Goal: Information Seeking & Learning: Check status

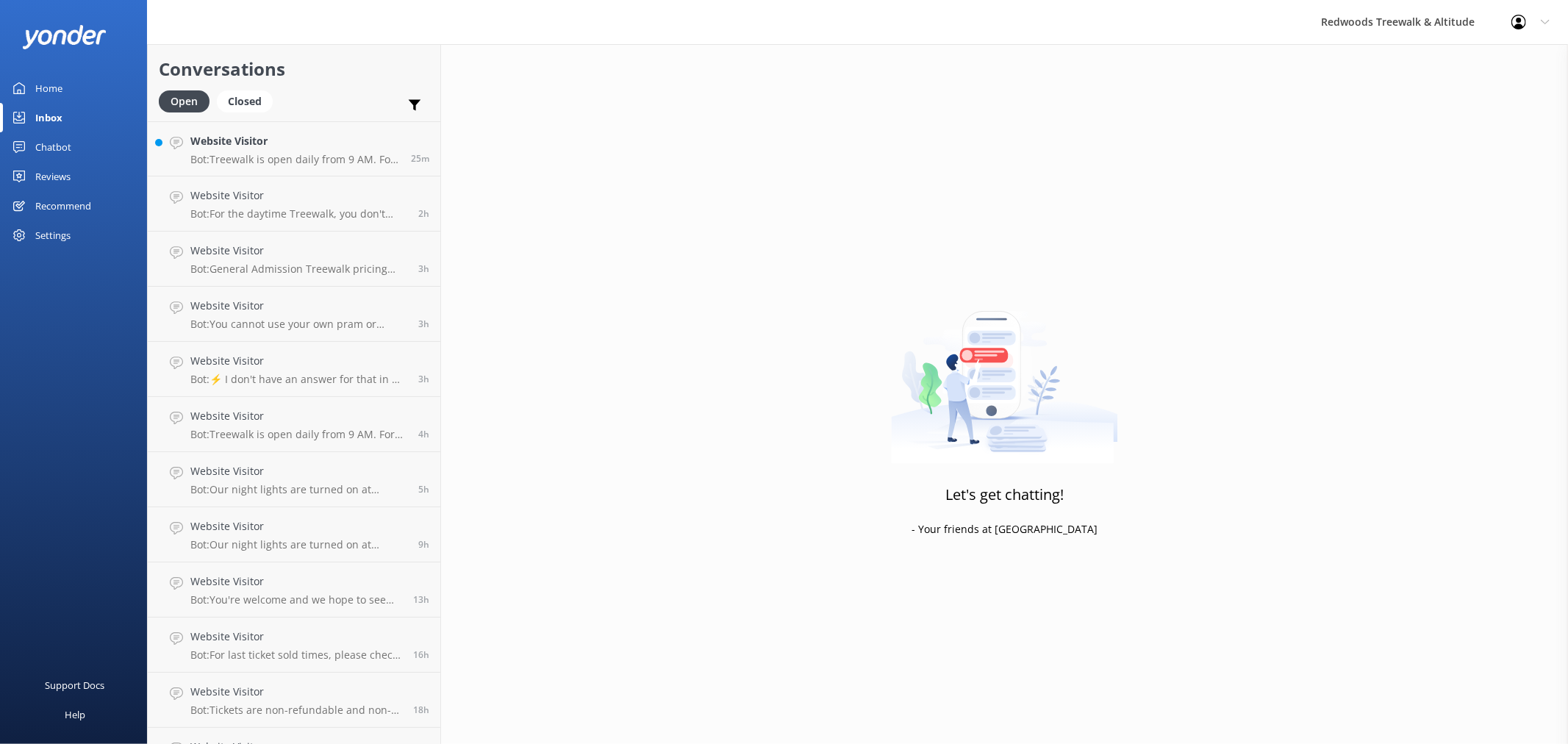
click at [75, 91] on link "Home" at bounding box center [73, 89] width 147 height 30
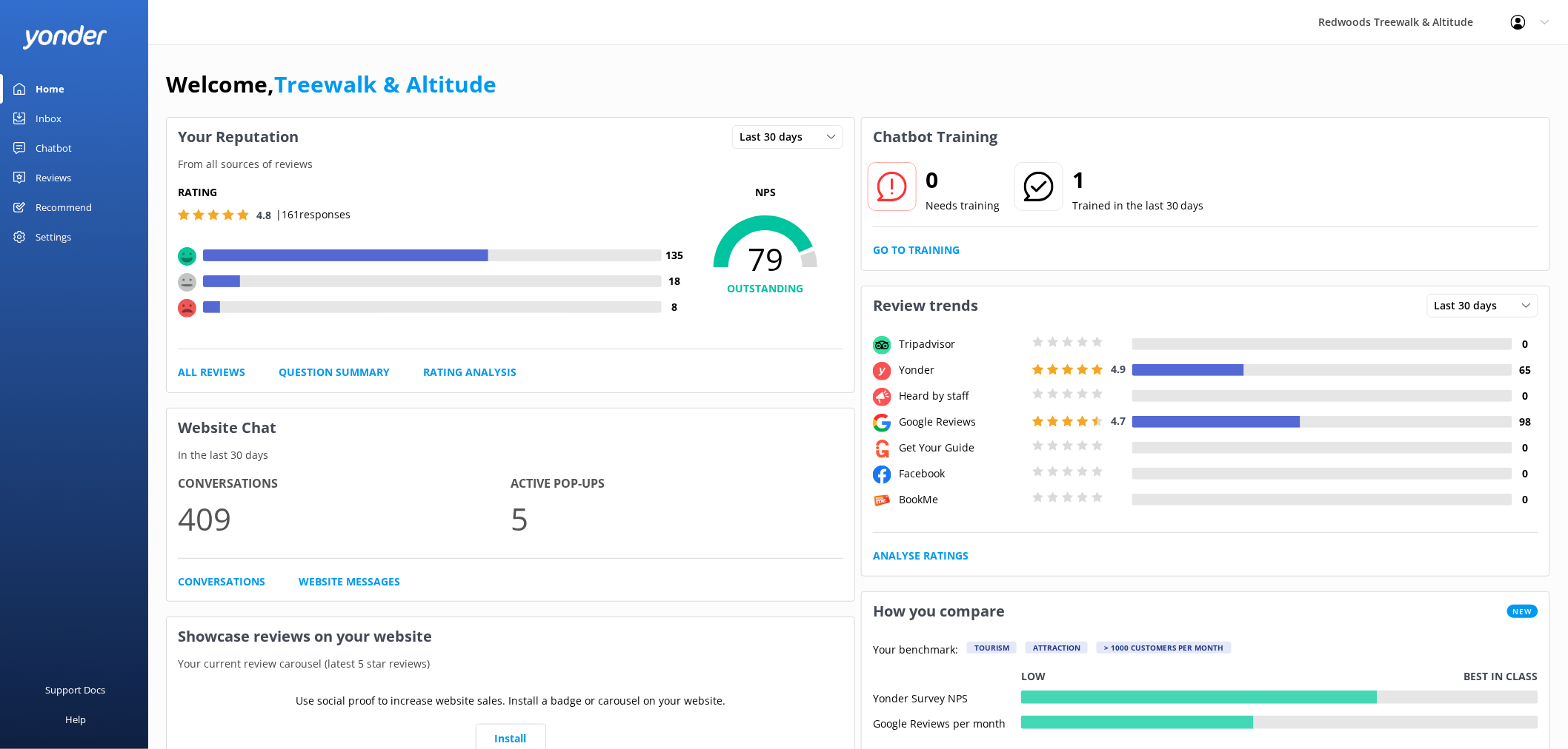
click at [87, 179] on link "Reviews" at bounding box center [74, 178] width 148 height 30
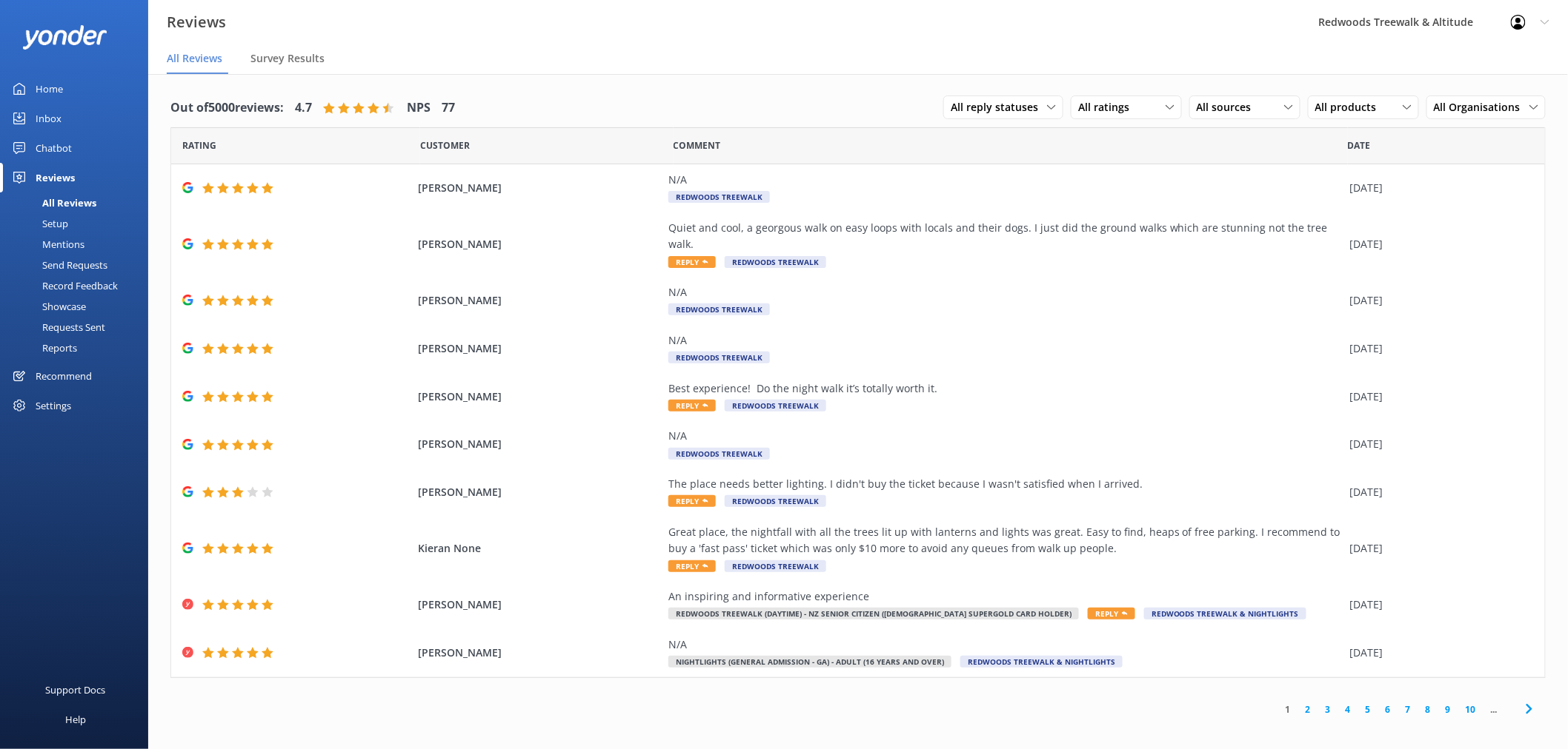
click at [113, 102] on link "Home" at bounding box center [74, 89] width 148 height 30
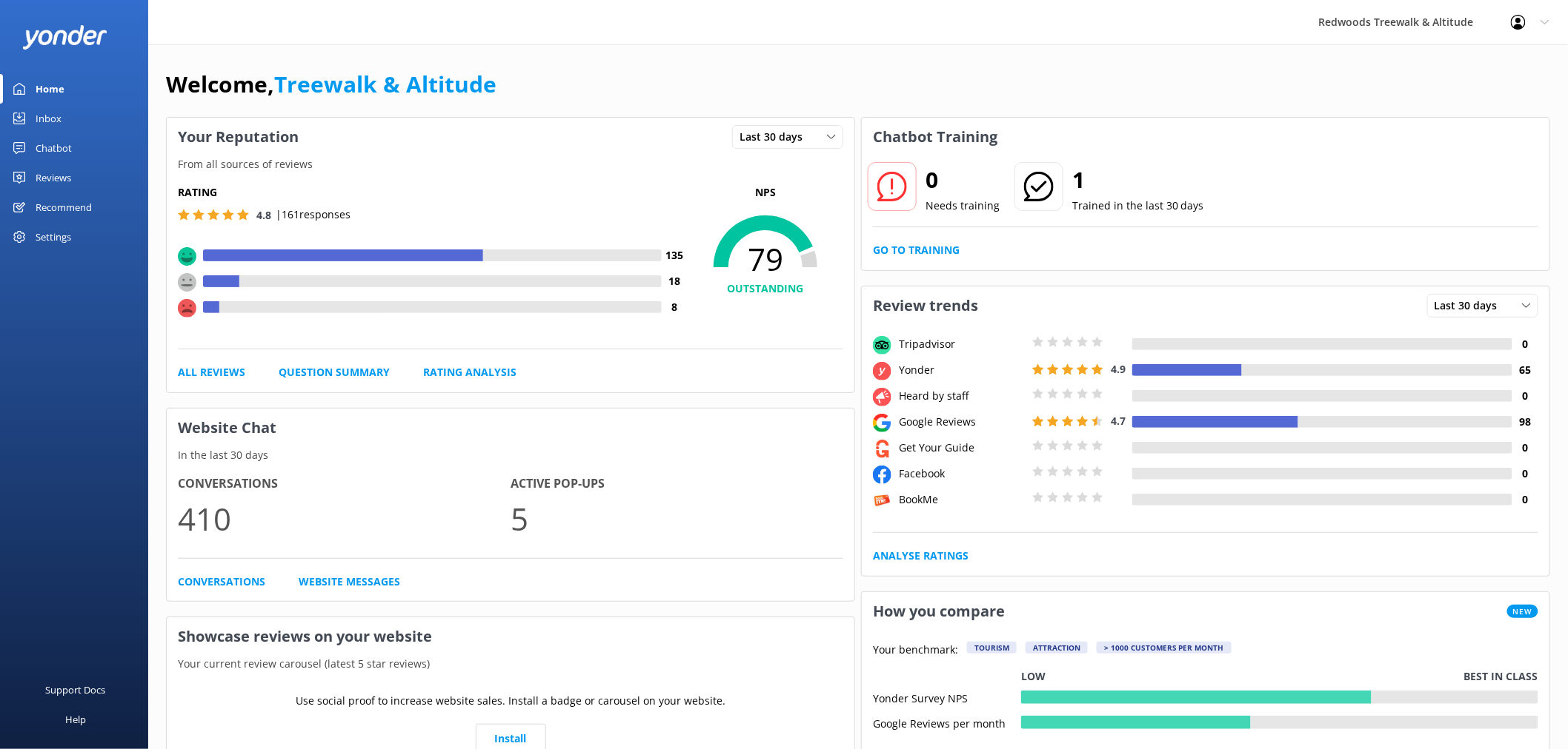
click at [77, 168] on link "Reviews" at bounding box center [74, 178] width 148 height 30
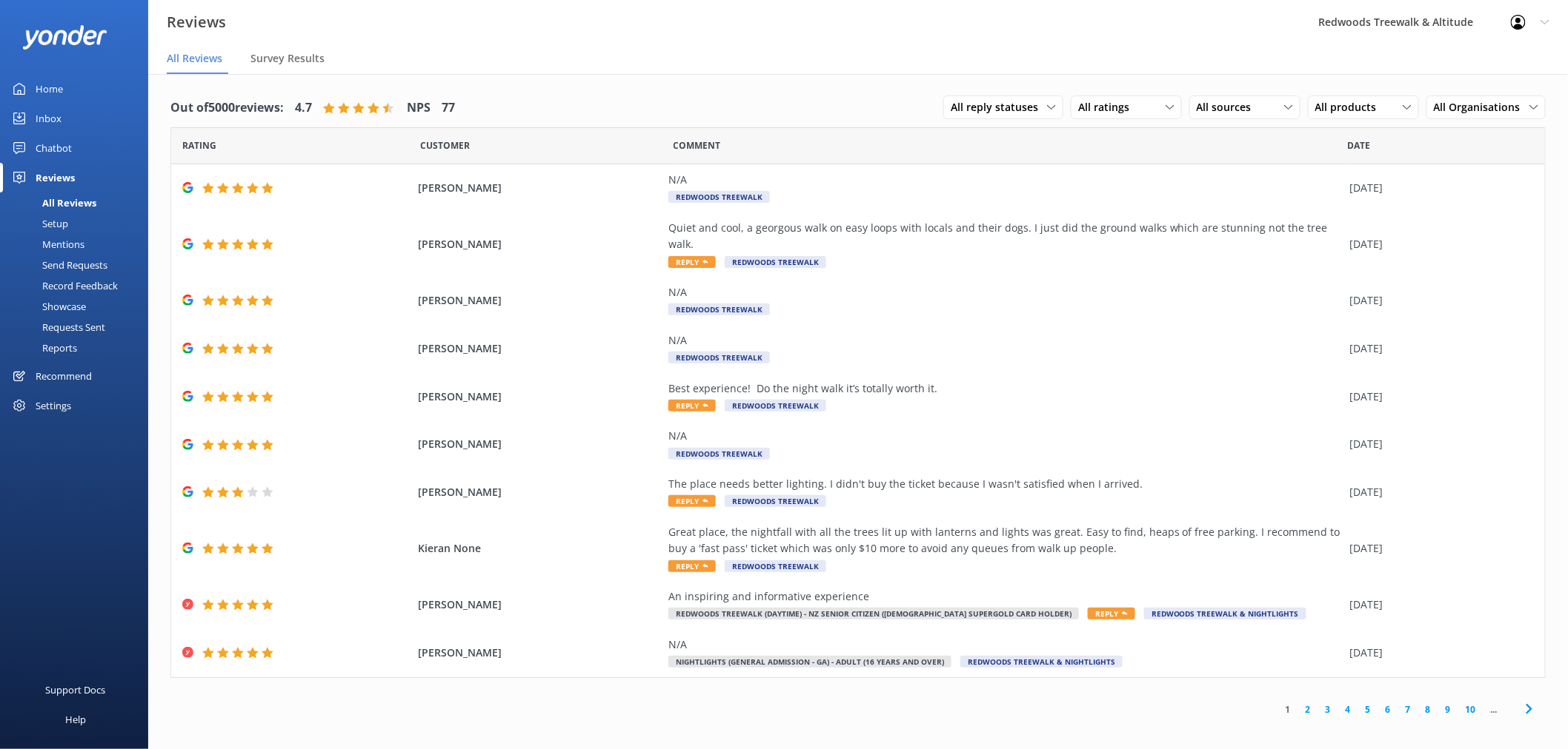
click at [86, 122] on link "Inbox" at bounding box center [74, 118] width 148 height 30
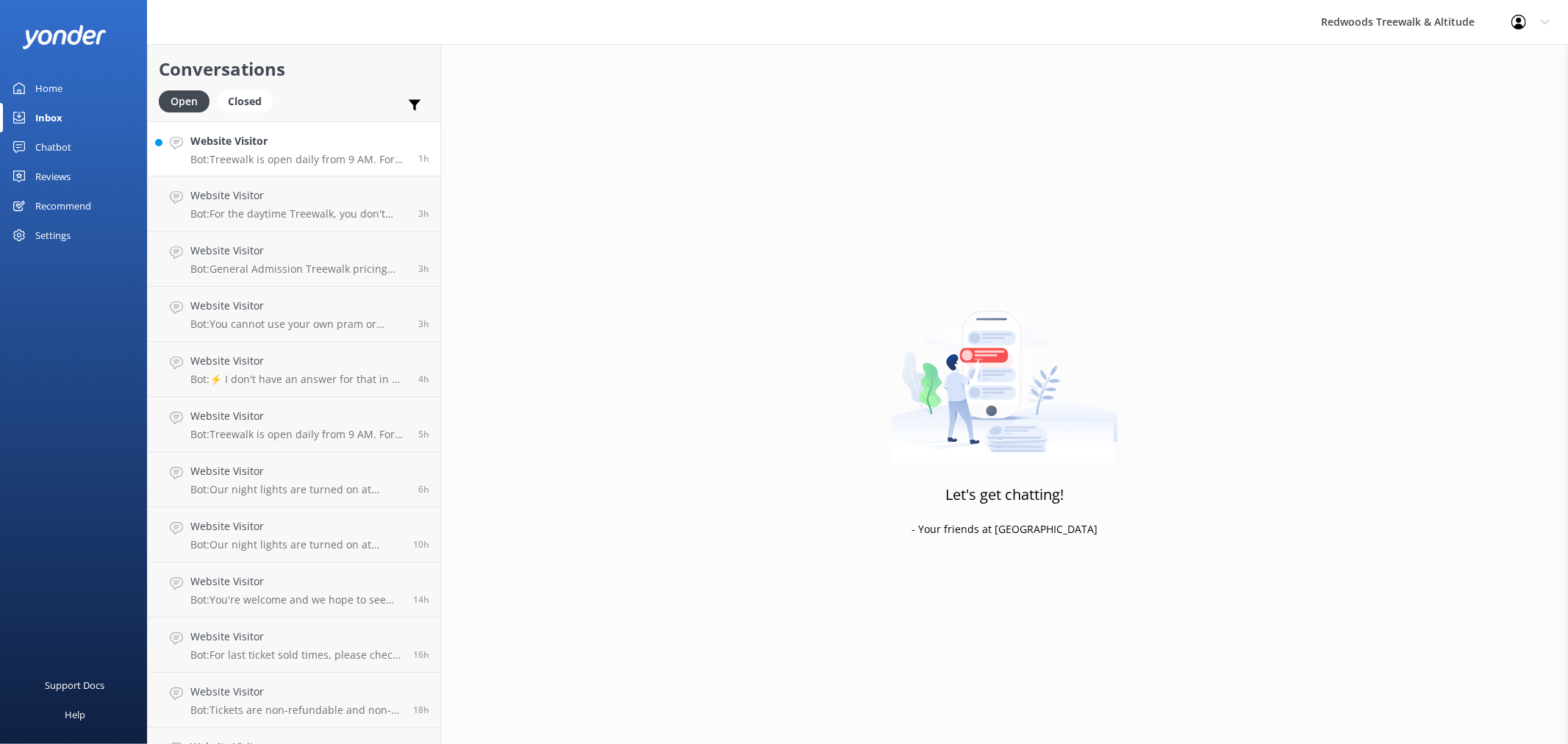
click at [291, 143] on h4 "Website Visitor" at bounding box center [299, 141] width 217 height 16
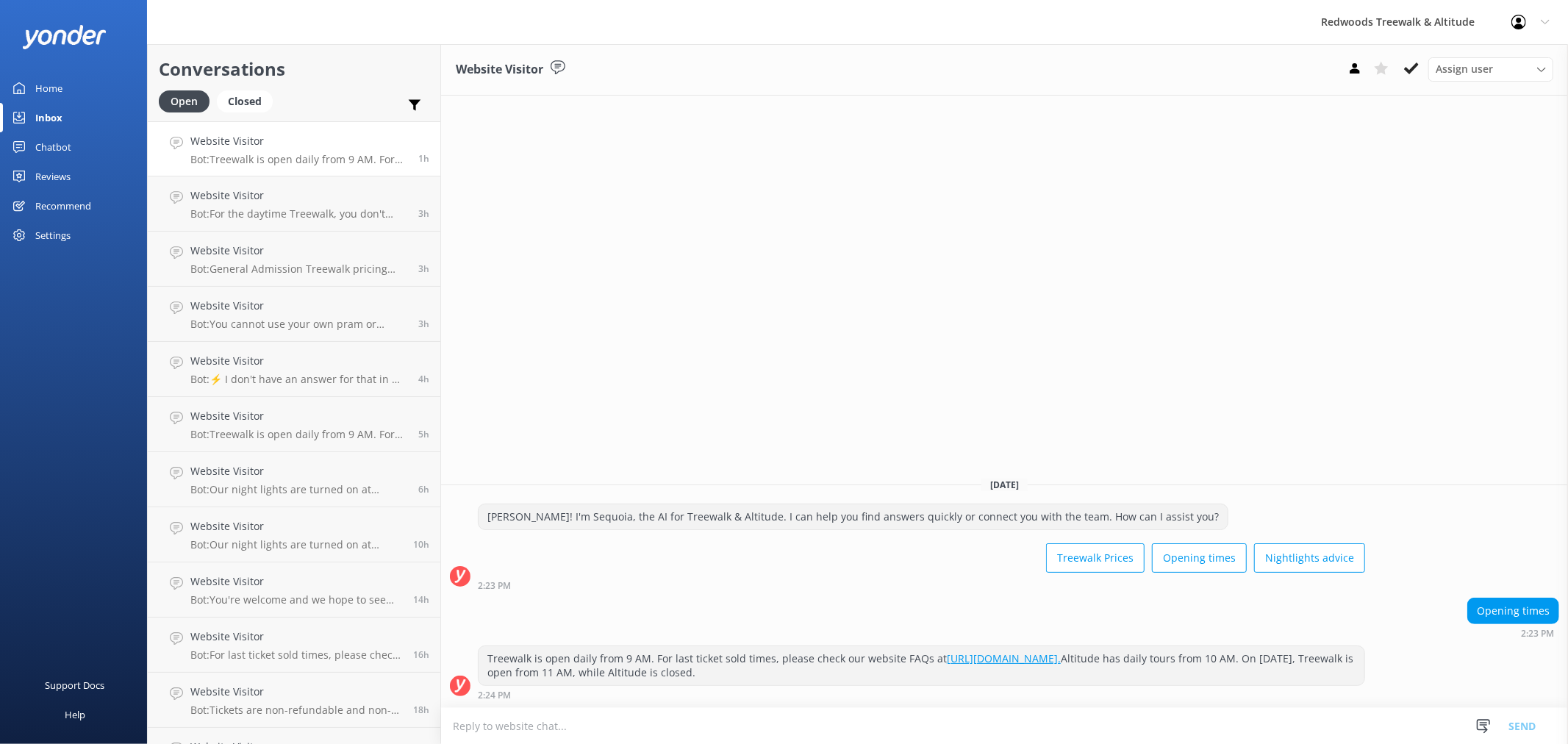
click at [64, 92] on link "Home" at bounding box center [73, 89] width 147 height 30
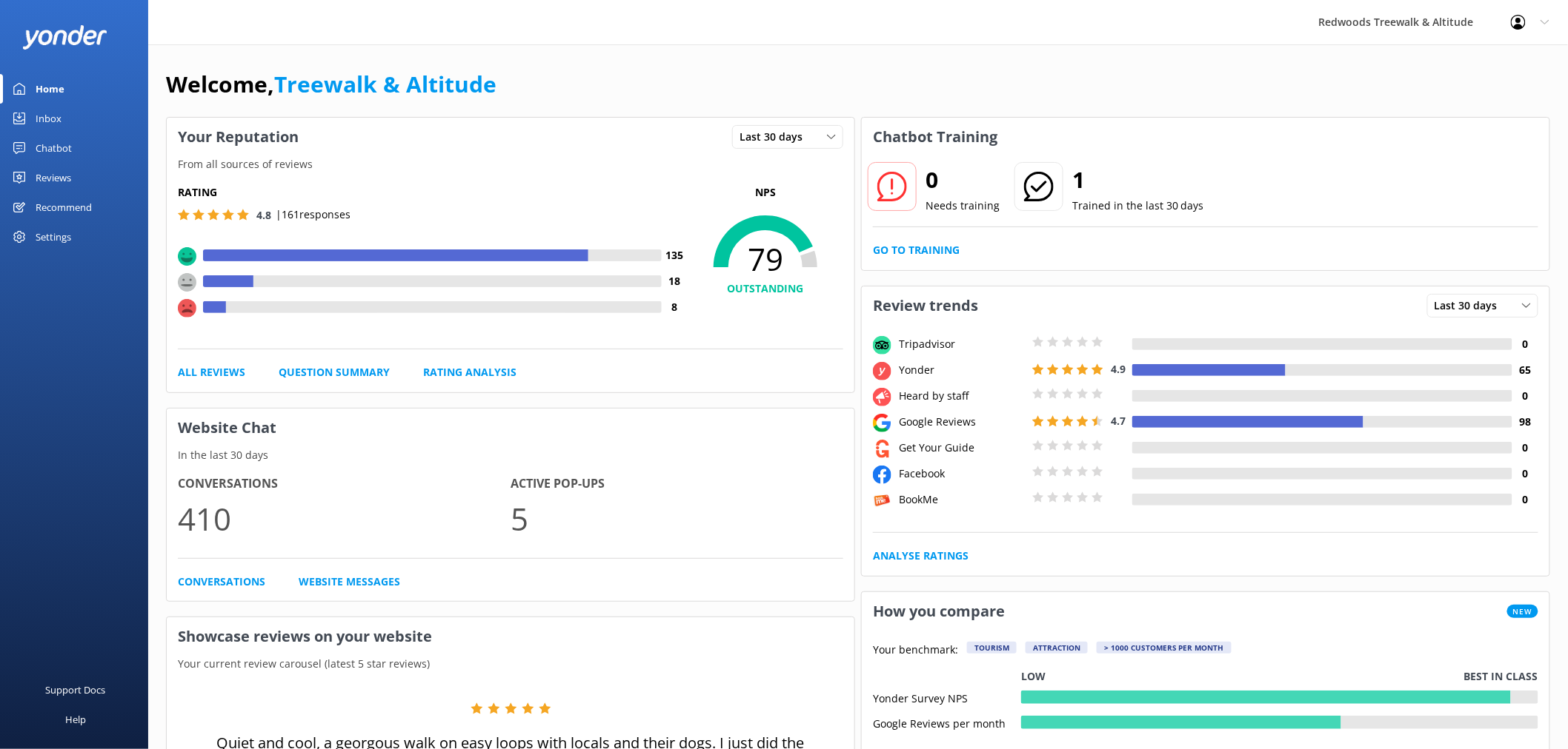
click at [102, 176] on link "Reviews" at bounding box center [74, 178] width 148 height 30
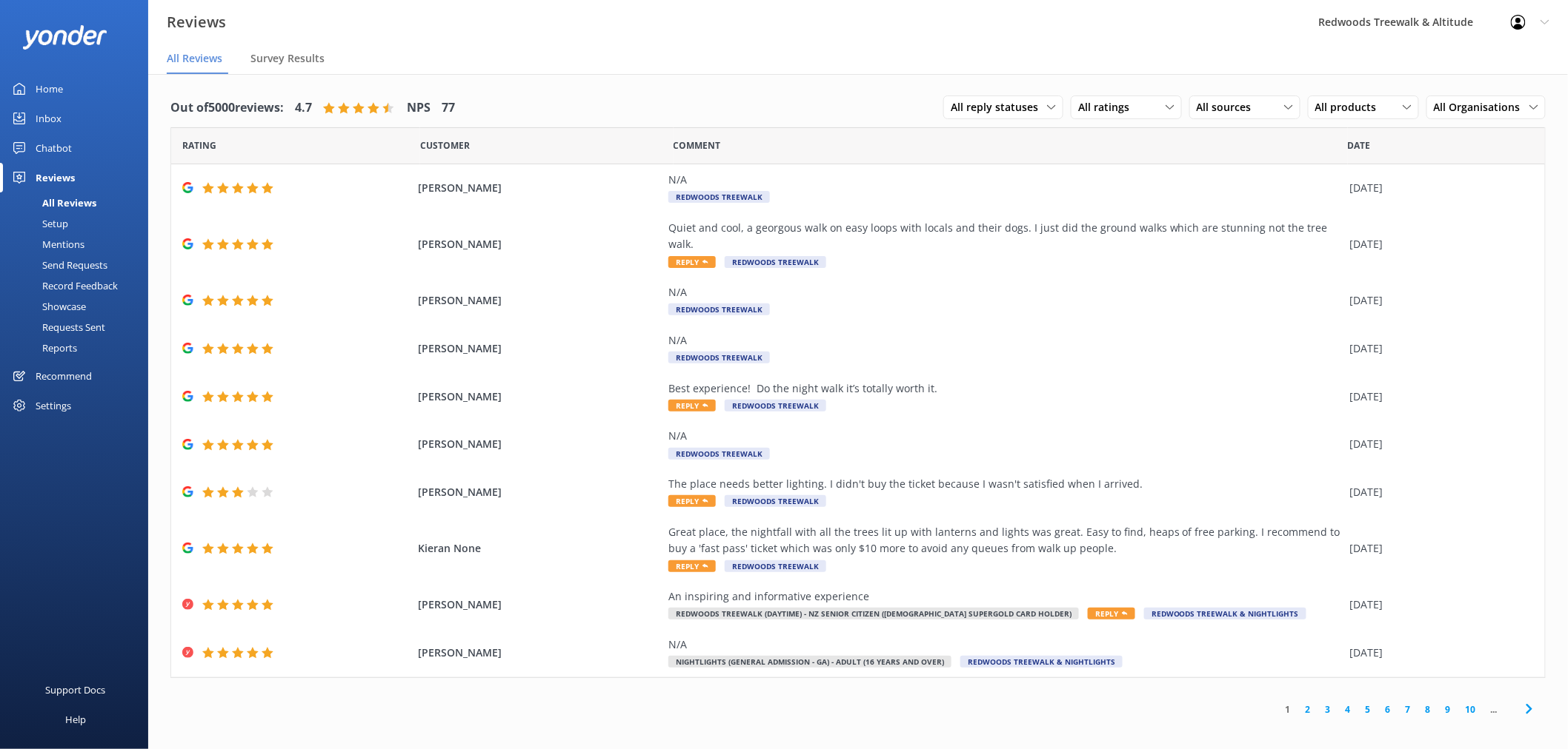
click at [67, 115] on link "Inbox" at bounding box center [74, 118] width 148 height 30
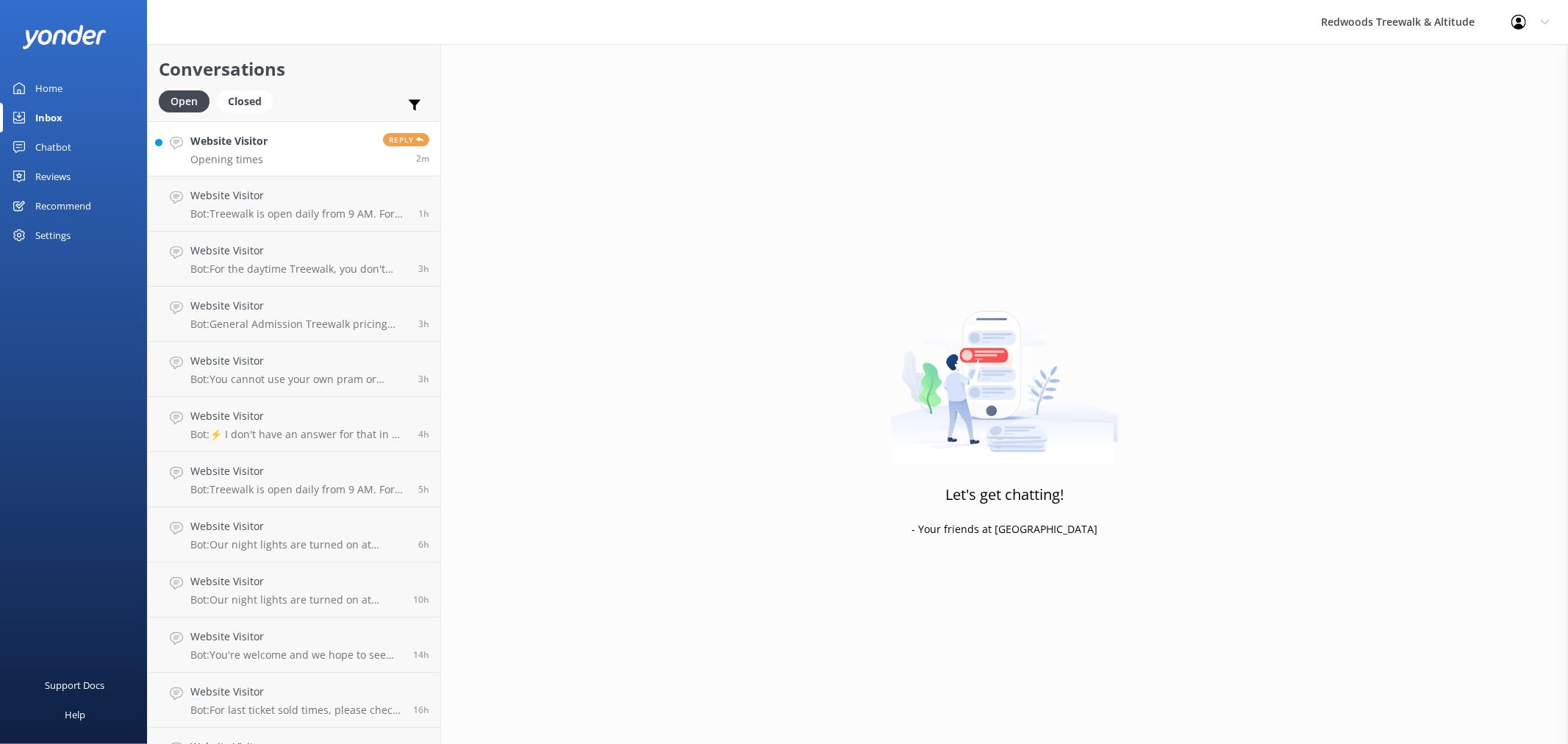
click at [270, 150] on link "Website Visitor Opening times Reply 2m" at bounding box center [294, 149] width 292 height 55
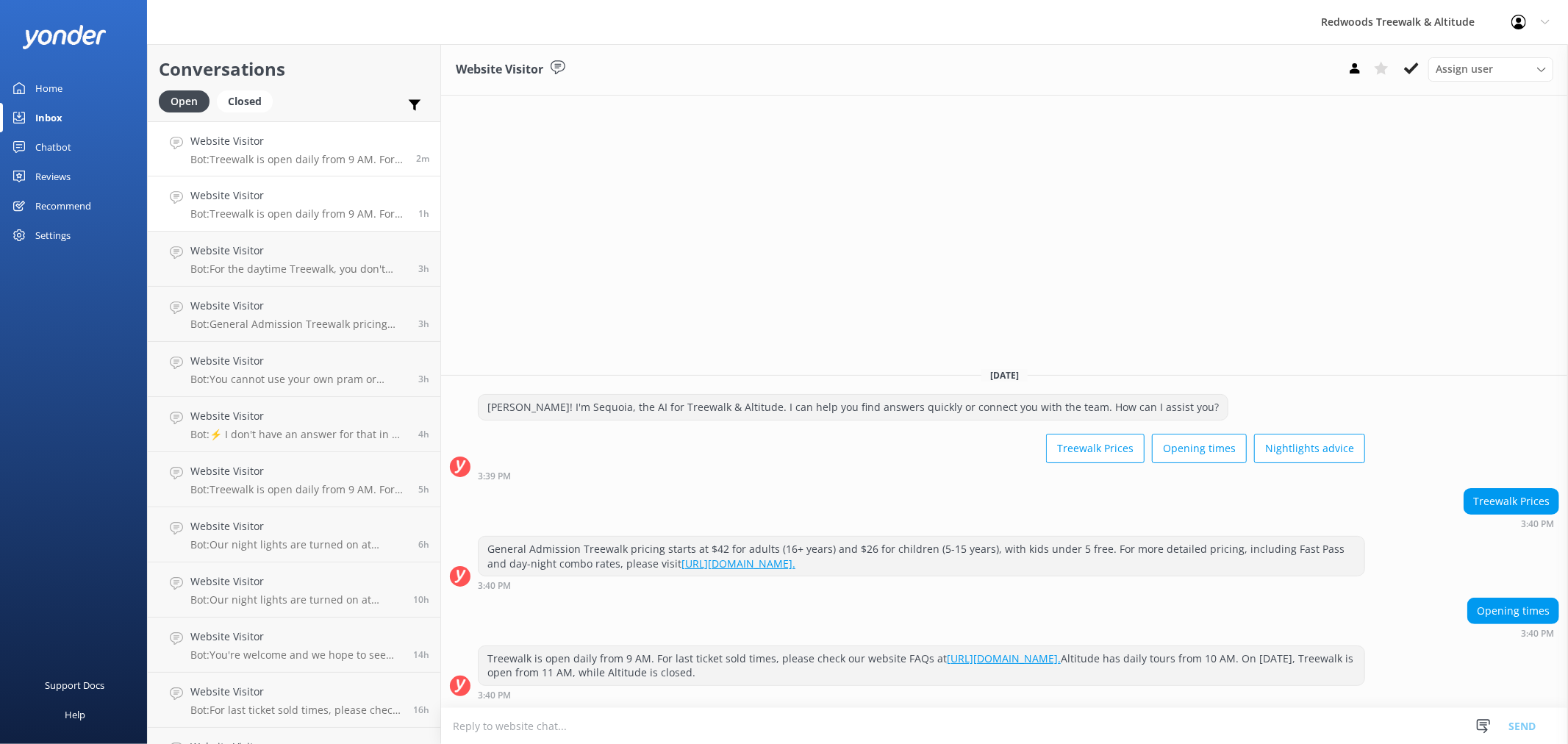
click at [360, 209] on p "Bot: Treewalk is open daily from 9 AM. For last ticket sold times, please check…" at bounding box center [299, 214] width 217 height 13
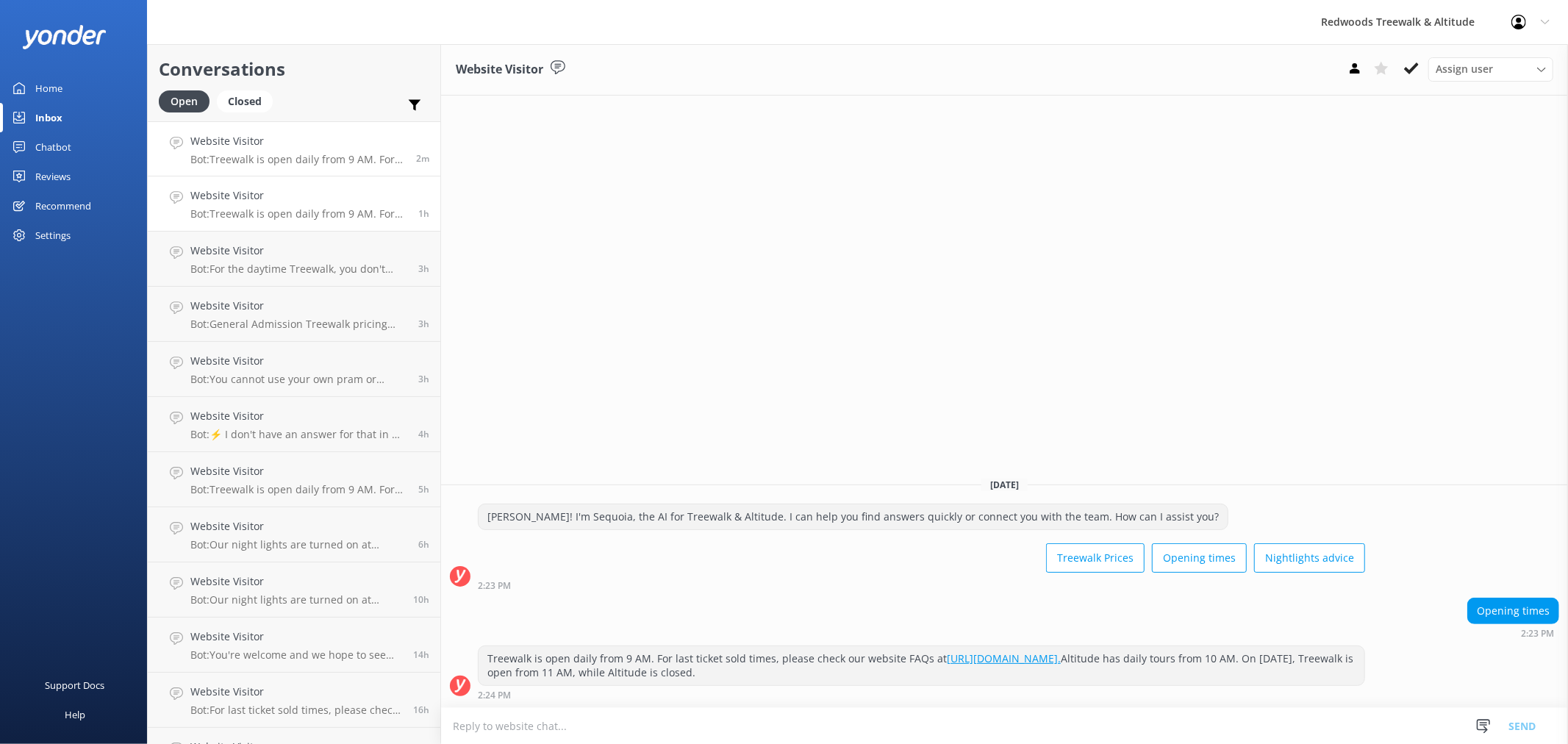
click at [405, 142] on div "2m" at bounding box center [417, 149] width 24 height 32
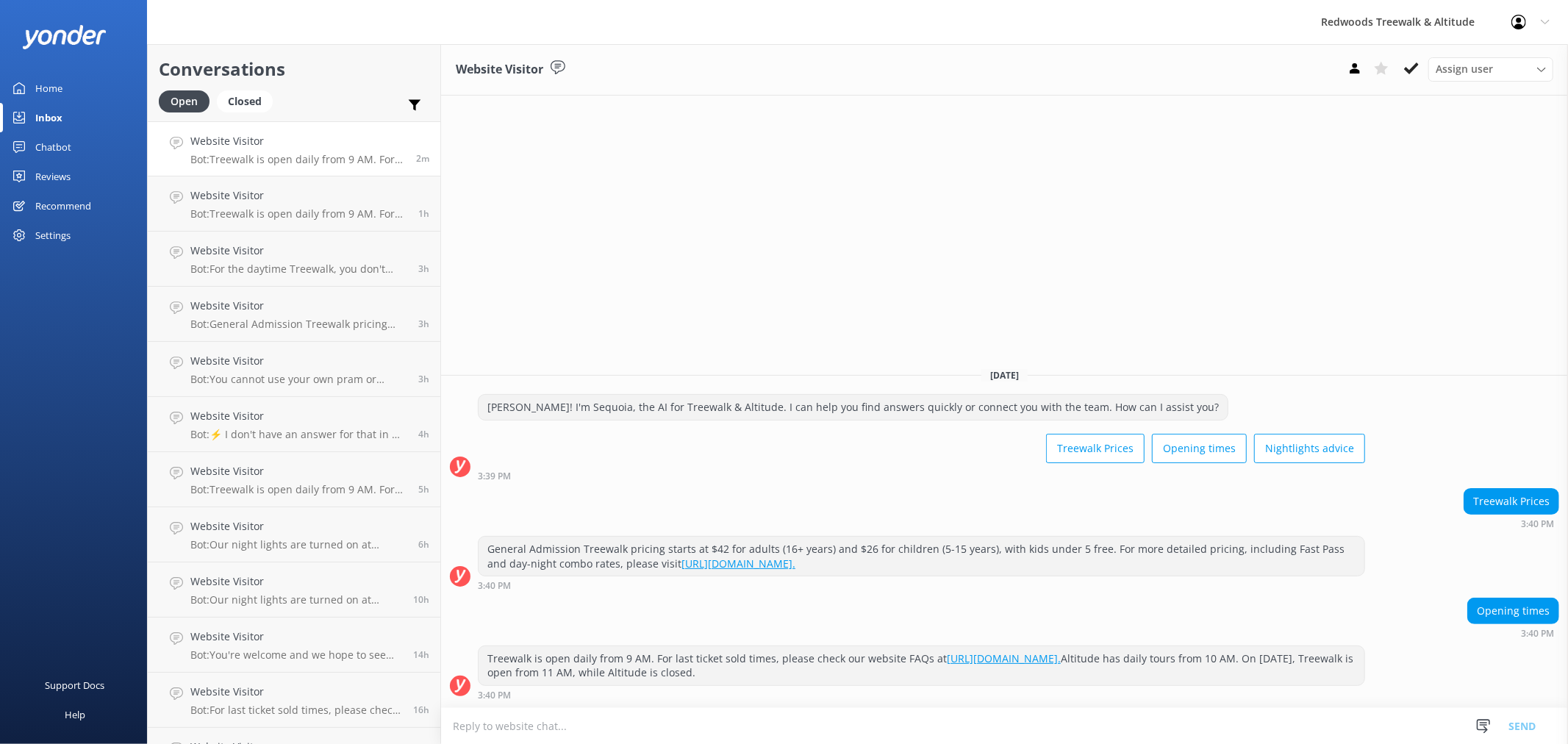
click at [86, 80] on link "Home" at bounding box center [73, 89] width 147 height 30
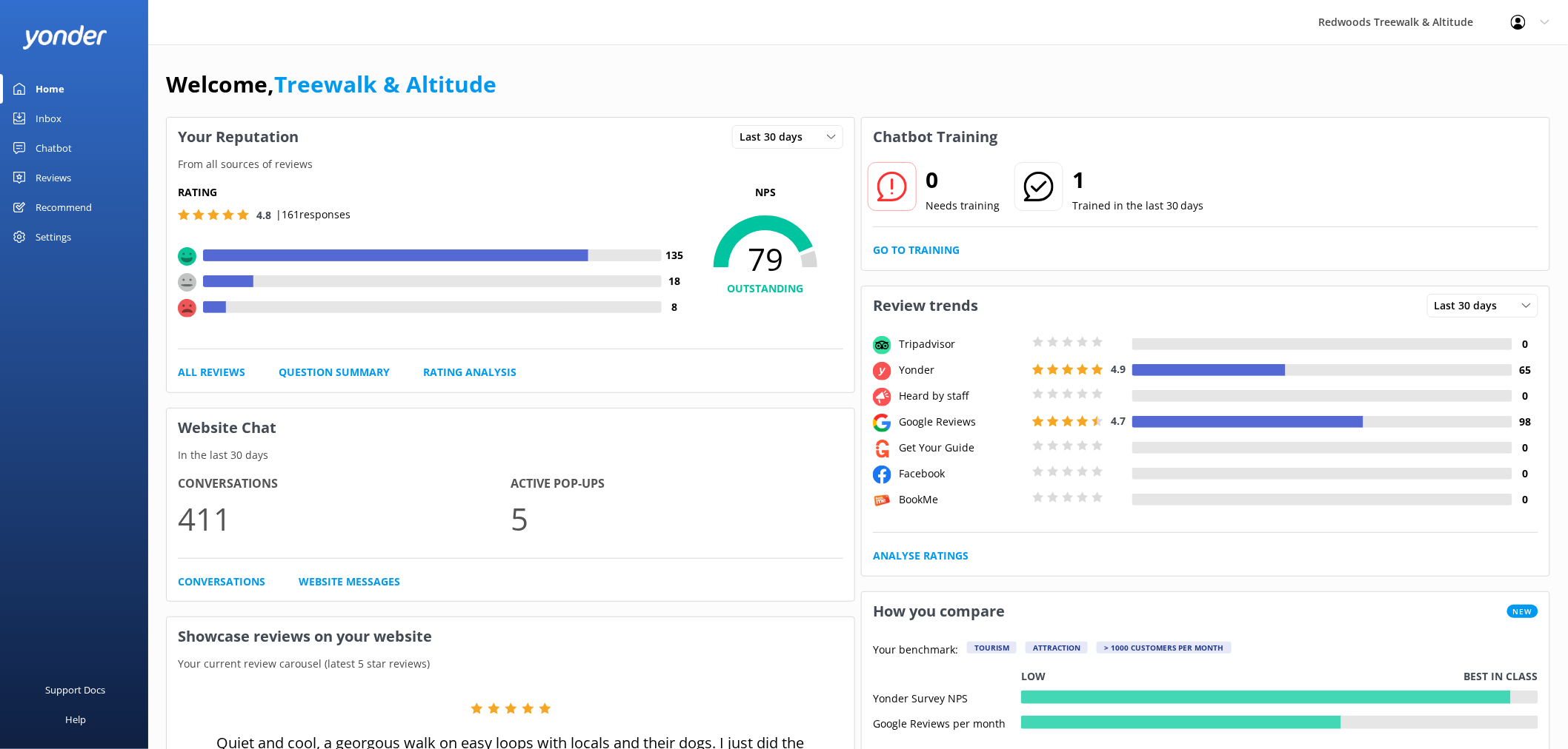
click at [65, 161] on div "Chatbot" at bounding box center [54, 148] width 36 height 30
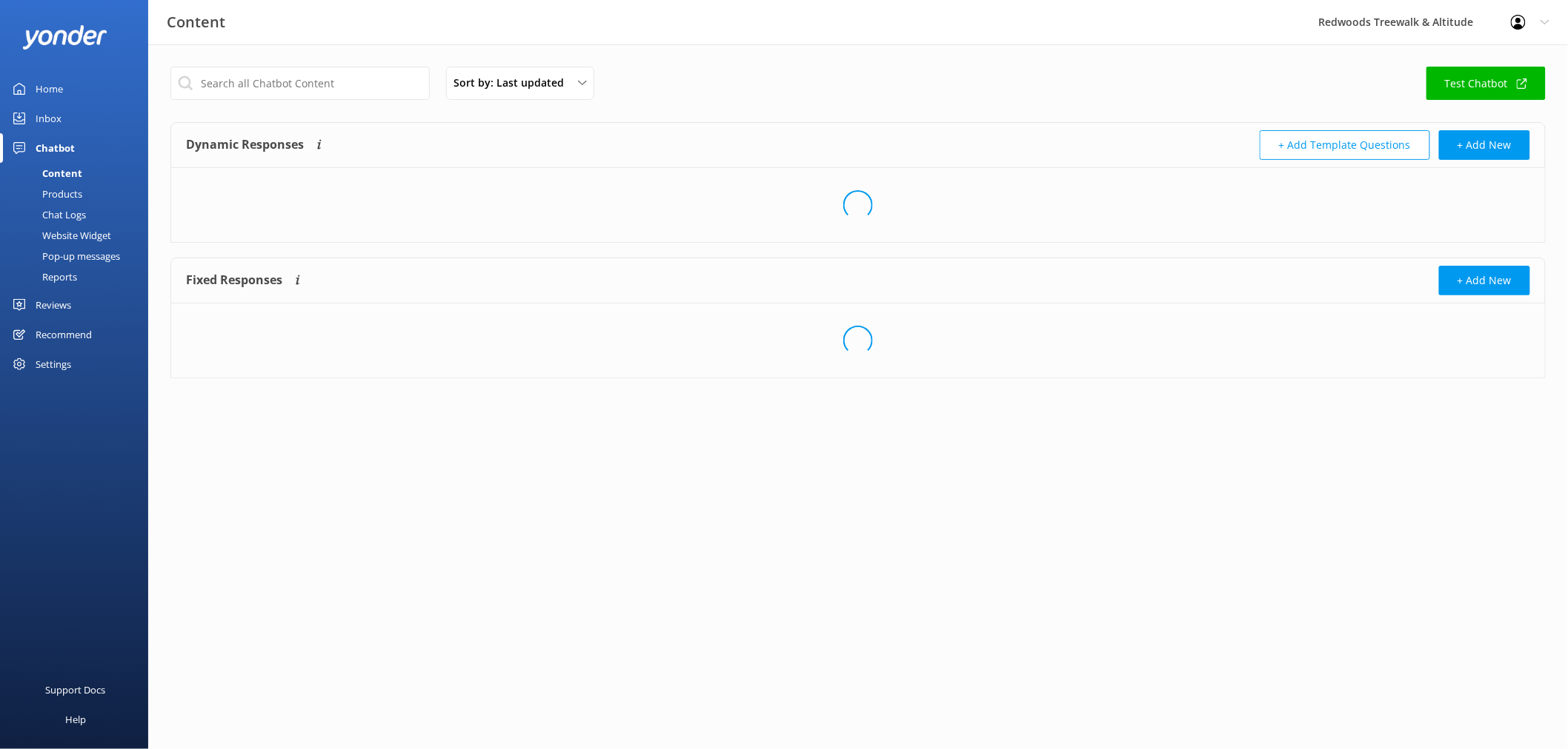
click at [75, 109] on link "Inbox" at bounding box center [74, 118] width 148 height 30
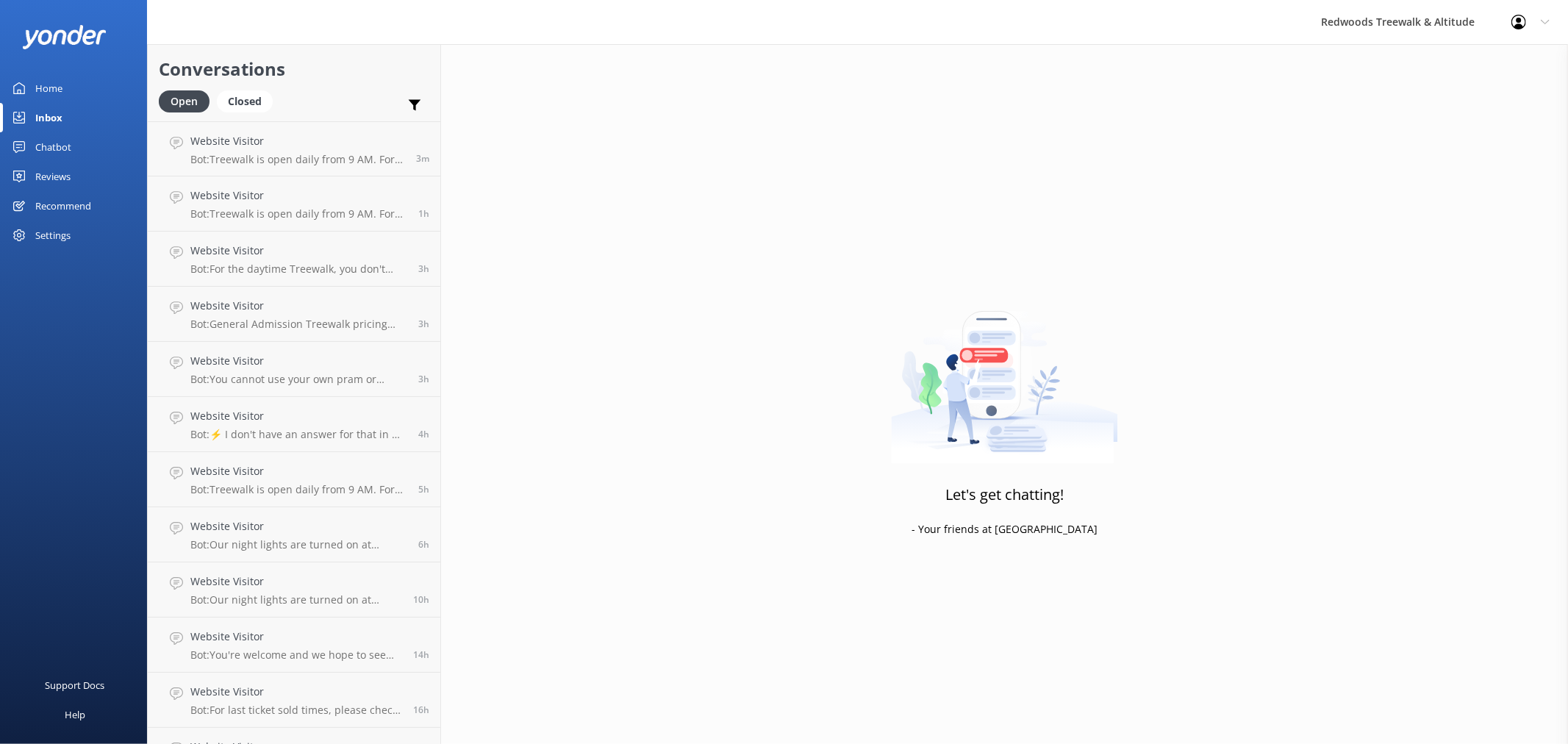
click at [64, 177] on div "Reviews" at bounding box center [53, 177] width 35 height 30
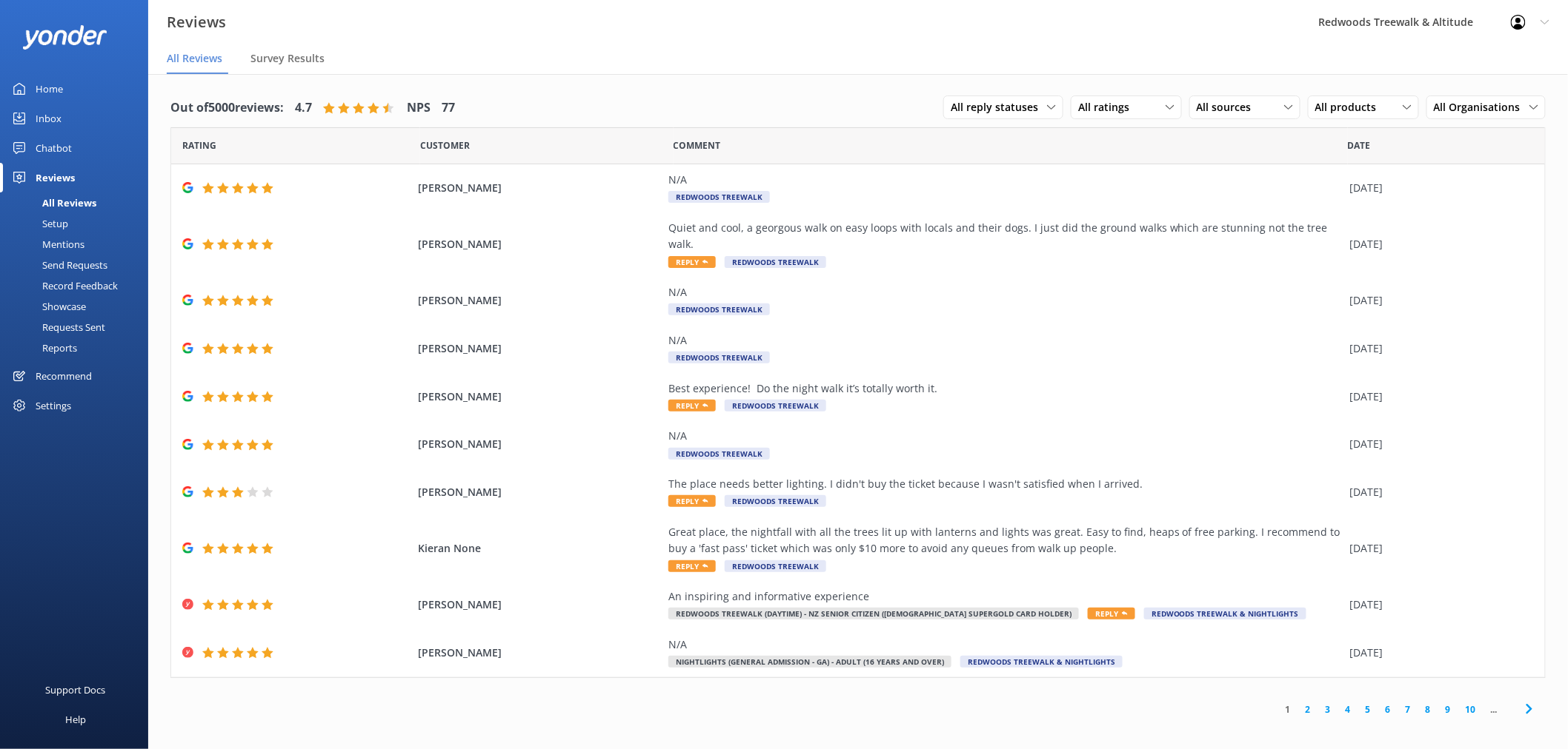
click at [78, 113] on link "Inbox" at bounding box center [74, 118] width 148 height 30
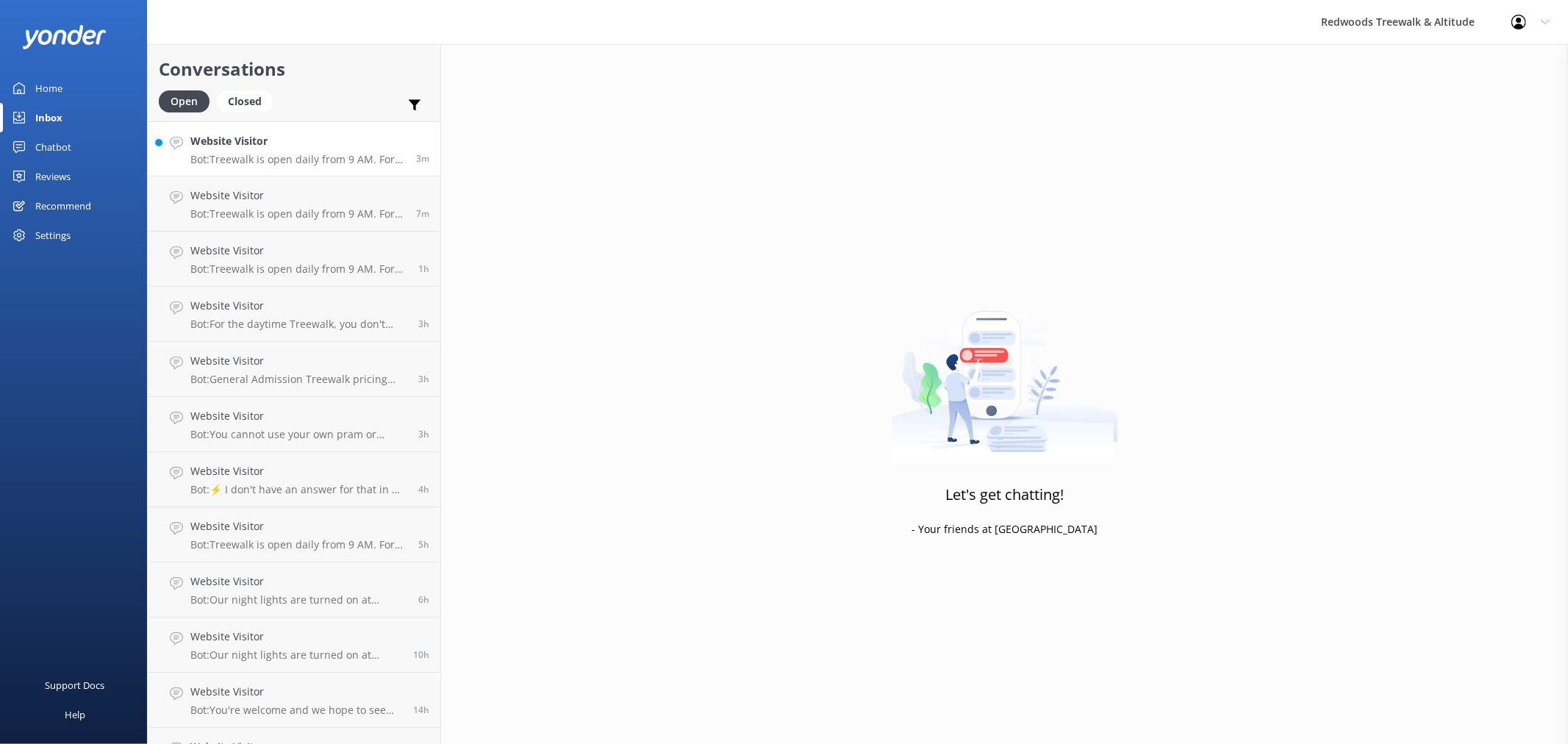
click at [282, 143] on h4 "Website Visitor" at bounding box center [298, 141] width 215 height 16
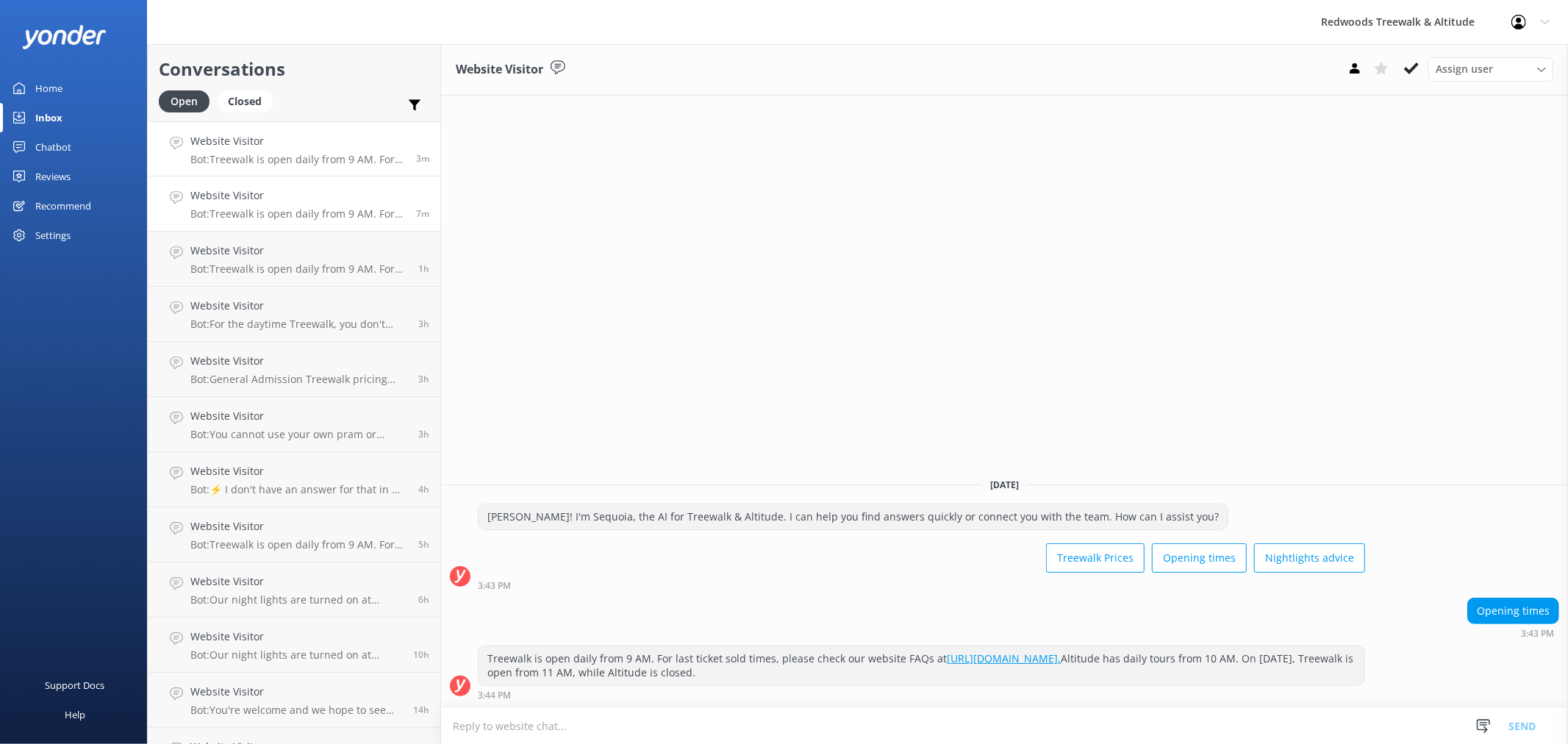
click at [295, 202] on h4 "Website Visitor" at bounding box center [298, 196] width 215 height 16
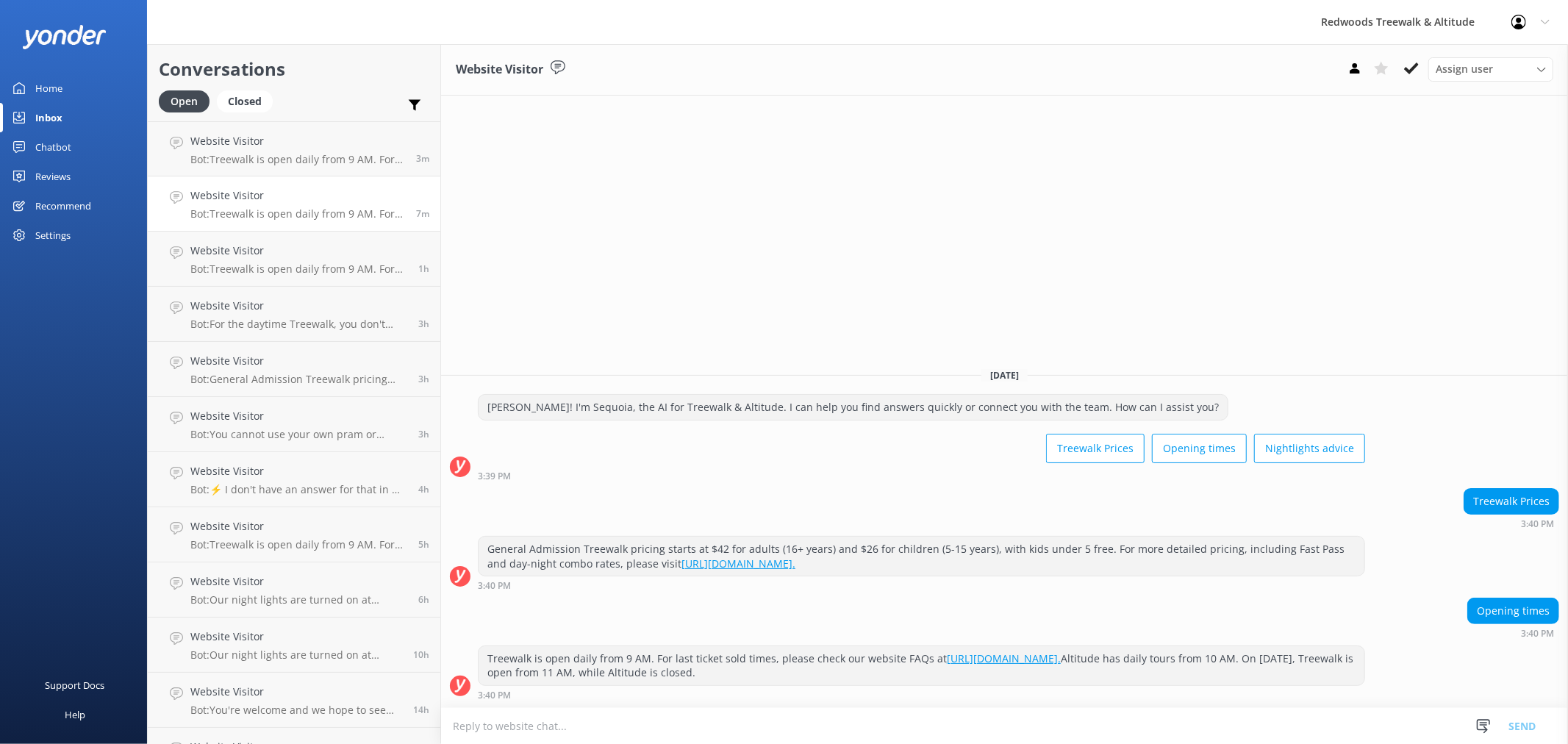
click at [86, 83] on link "Home" at bounding box center [73, 89] width 147 height 30
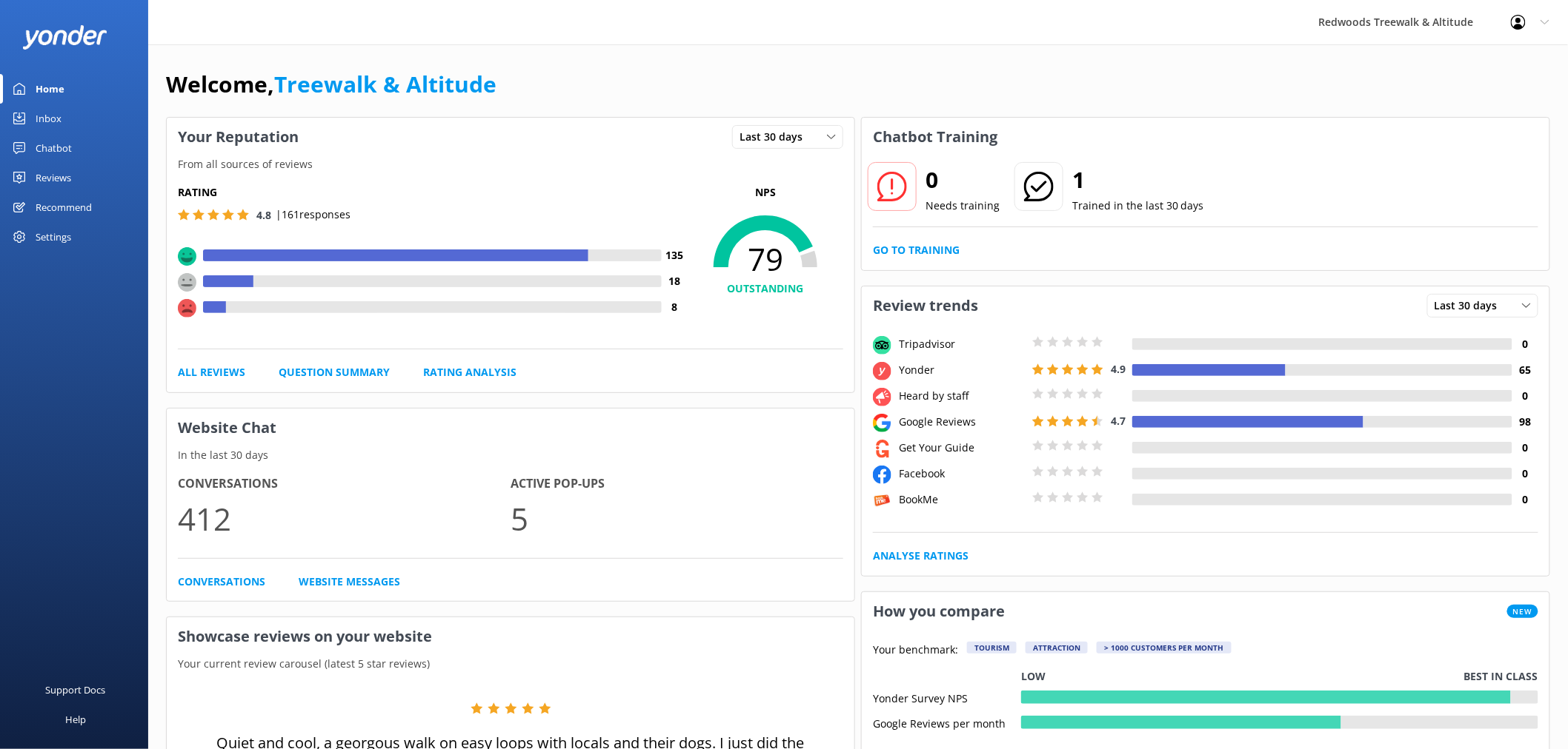
click at [68, 176] on div "Reviews" at bounding box center [54, 178] width 36 height 30
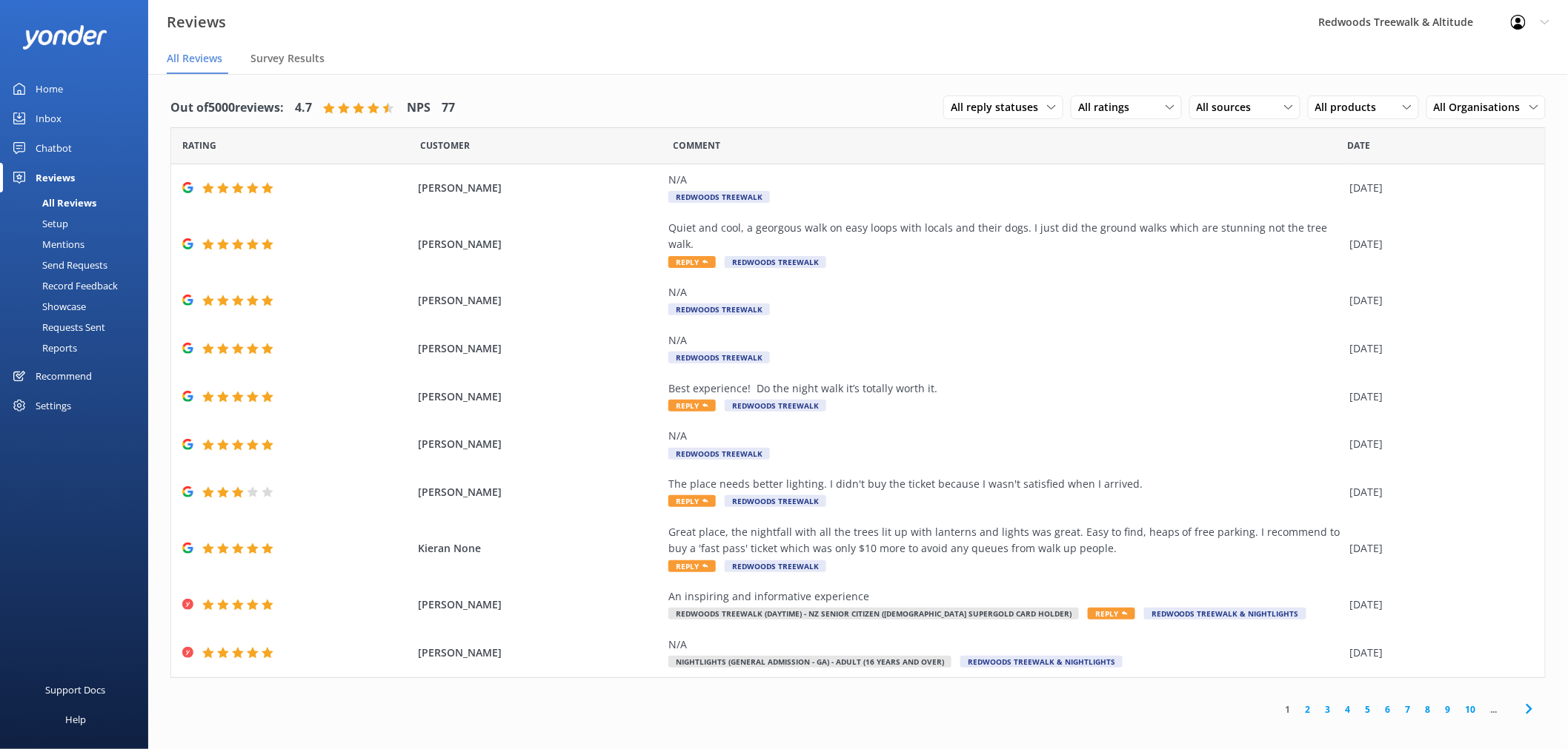
click at [62, 120] on link "Inbox" at bounding box center [74, 118] width 148 height 30
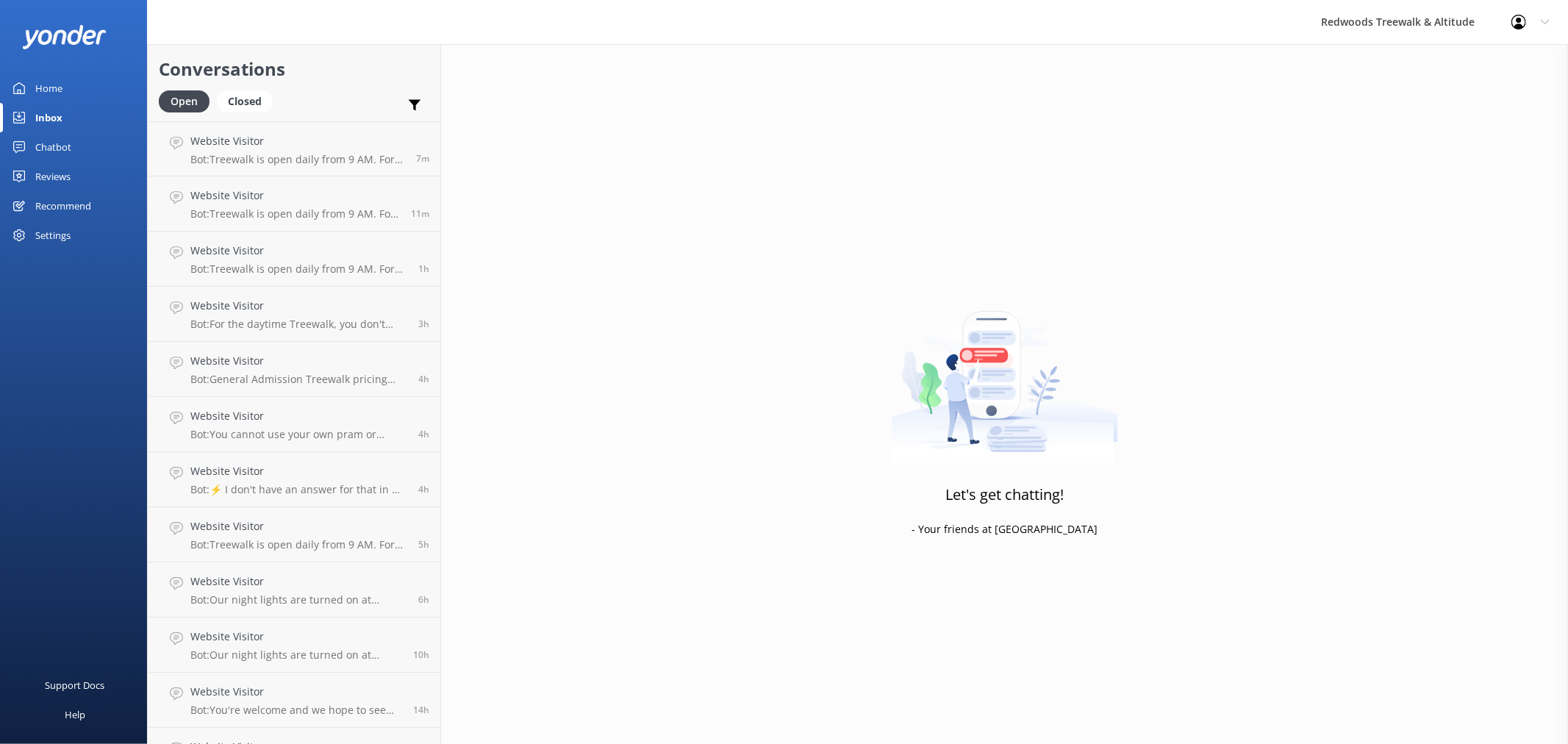
click at [74, 79] on link "Home" at bounding box center [73, 89] width 147 height 30
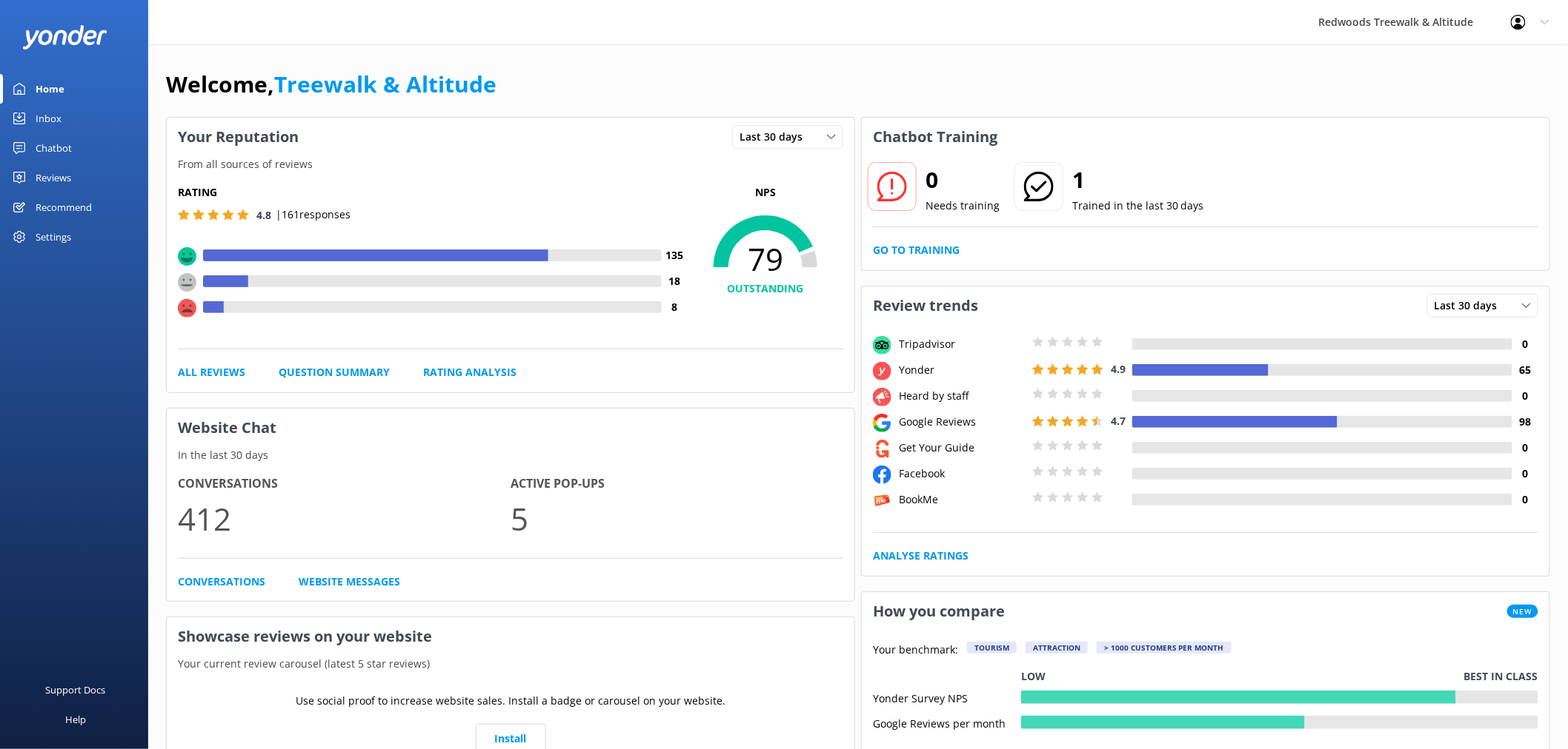
click at [78, 176] on link "Reviews" at bounding box center [74, 178] width 148 height 30
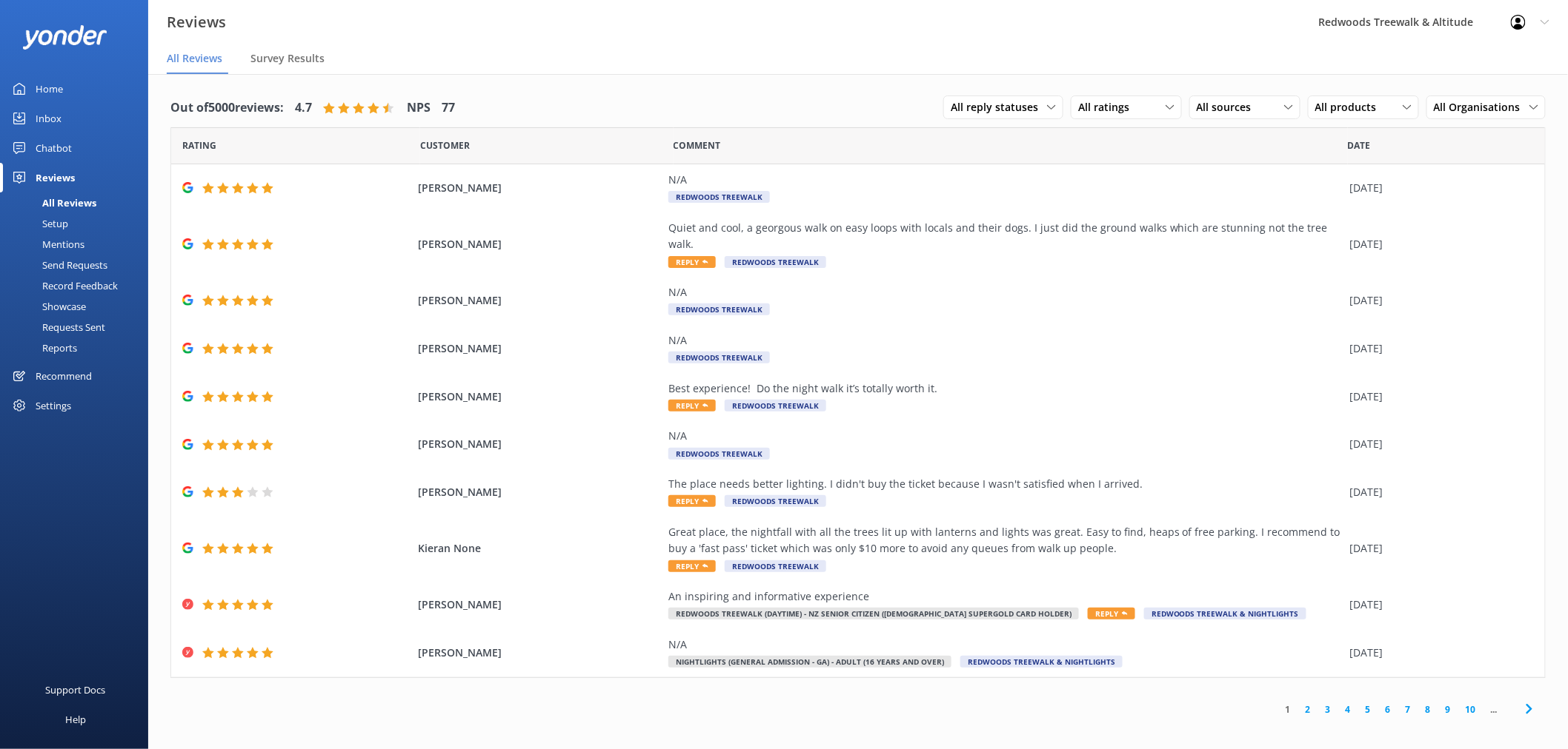
click at [1312, 703] on link "2" at bounding box center [1308, 710] width 20 height 14
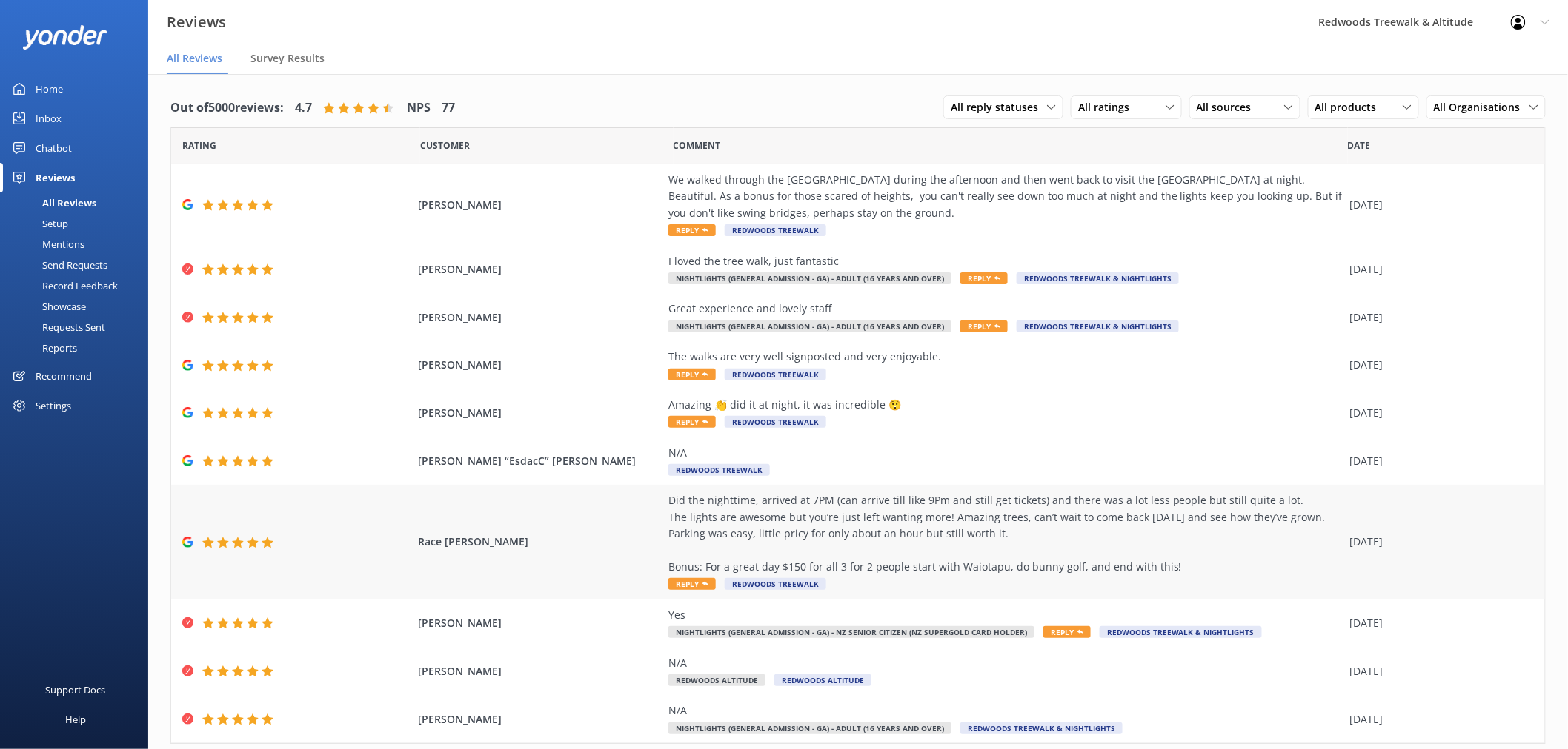
scroll to position [42, 0]
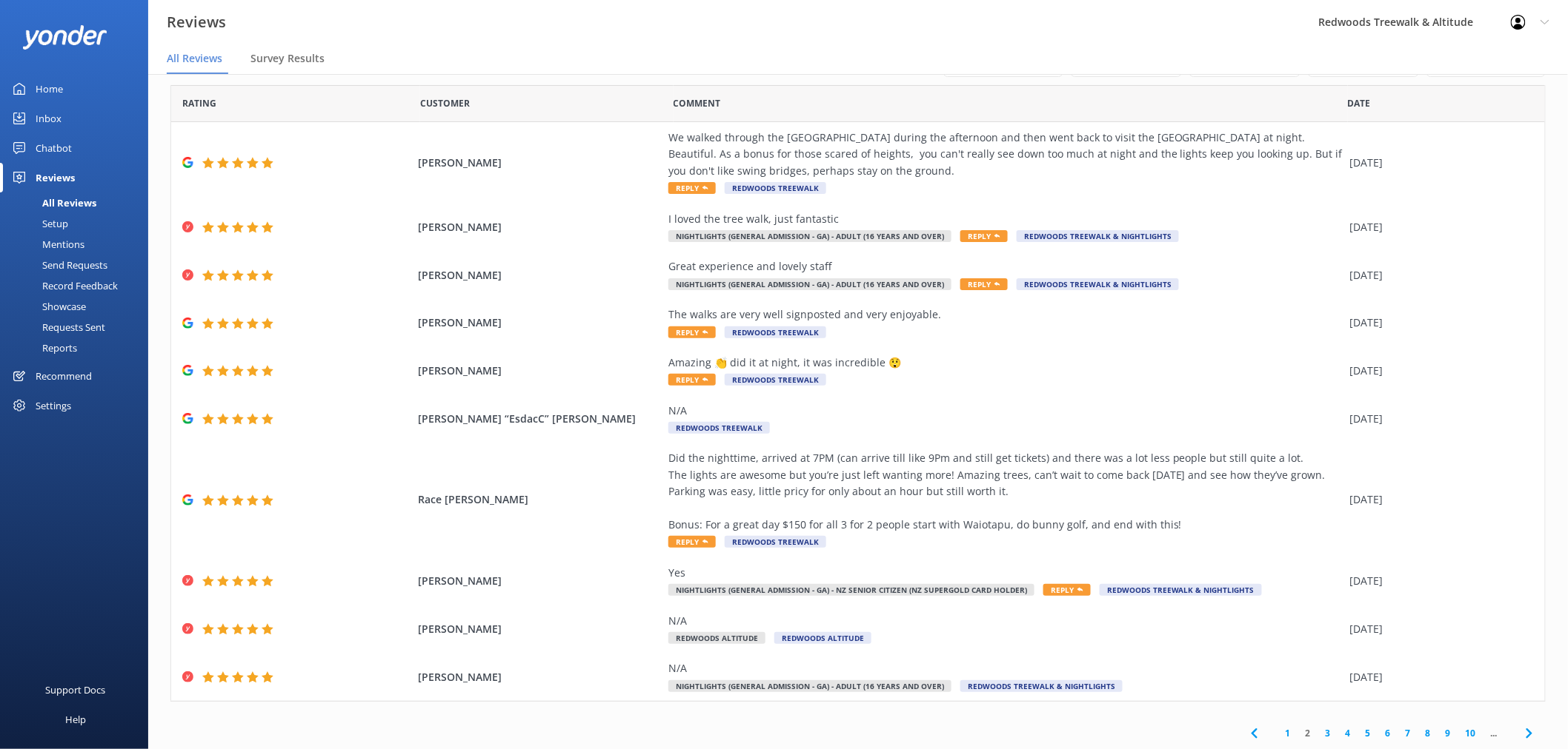
click at [48, 83] on div "Home" at bounding box center [49, 89] width 28 height 30
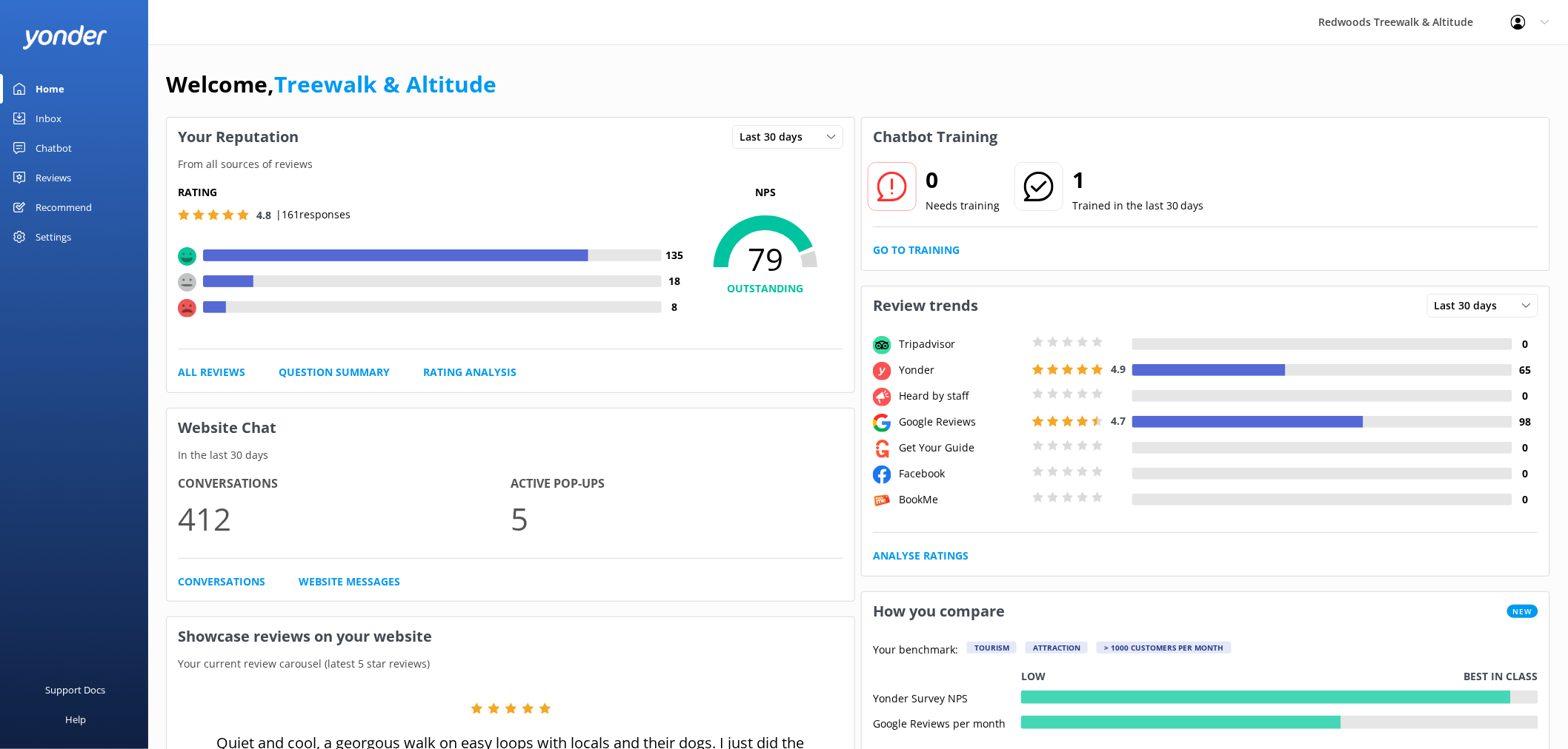
click at [100, 182] on link "Reviews" at bounding box center [74, 178] width 148 height 30
